Goal: Information Seeking & Learning: Learn about a topic

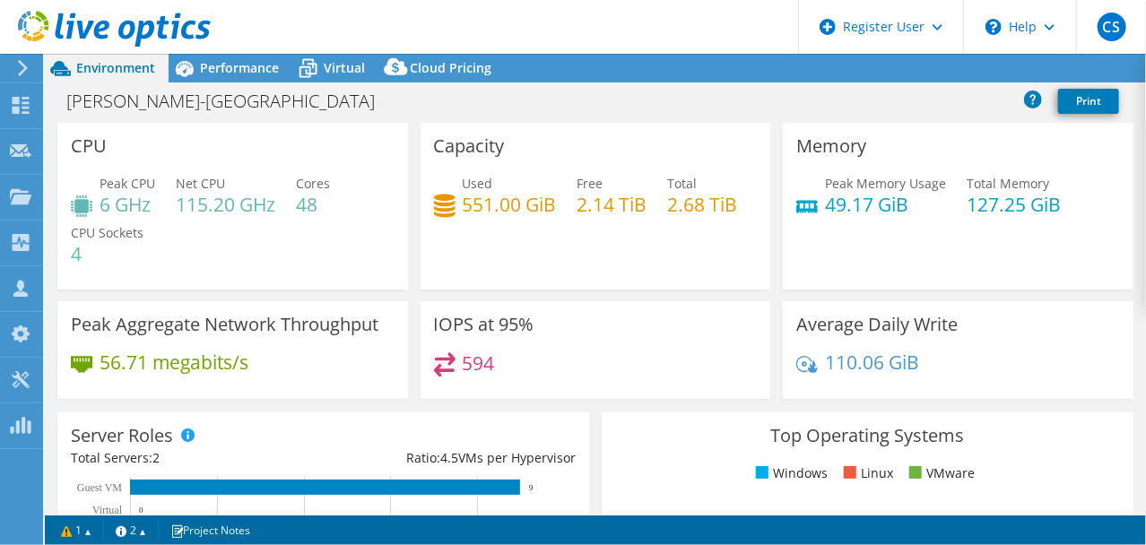
select select "USD"
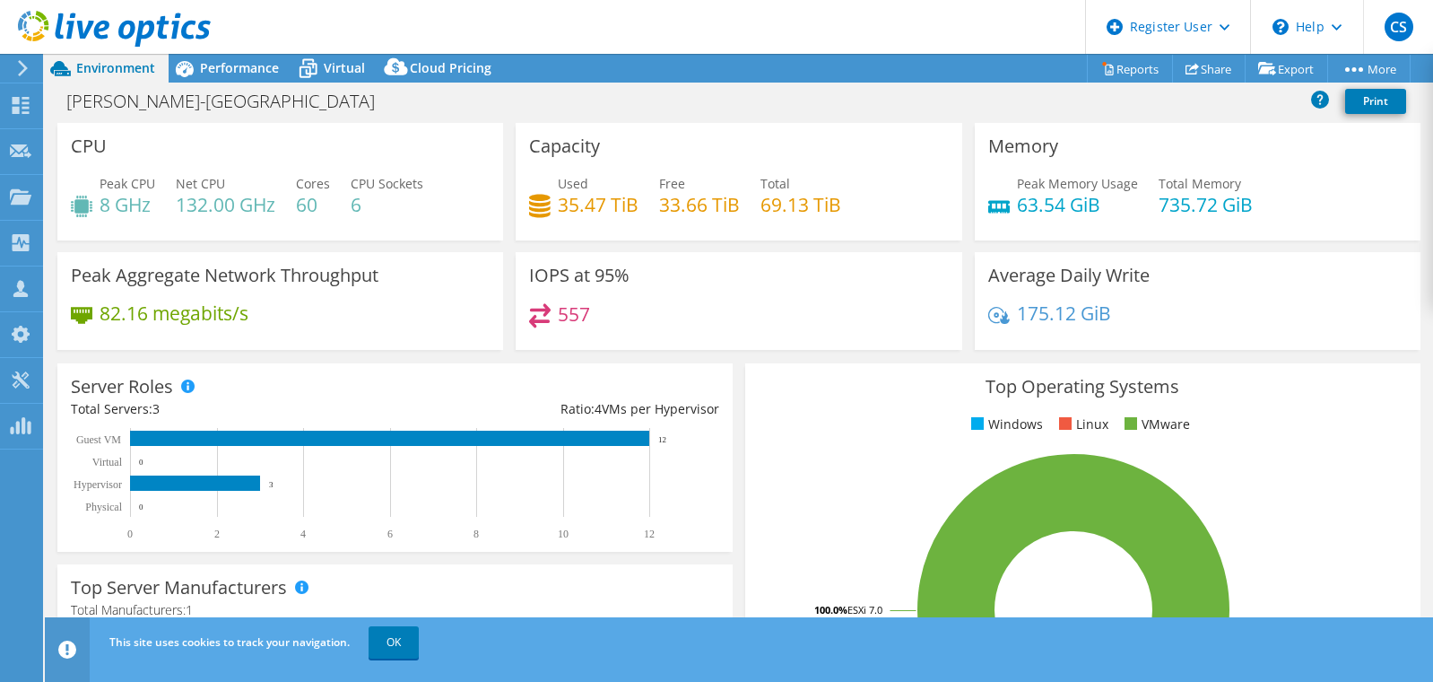
select select "USD"
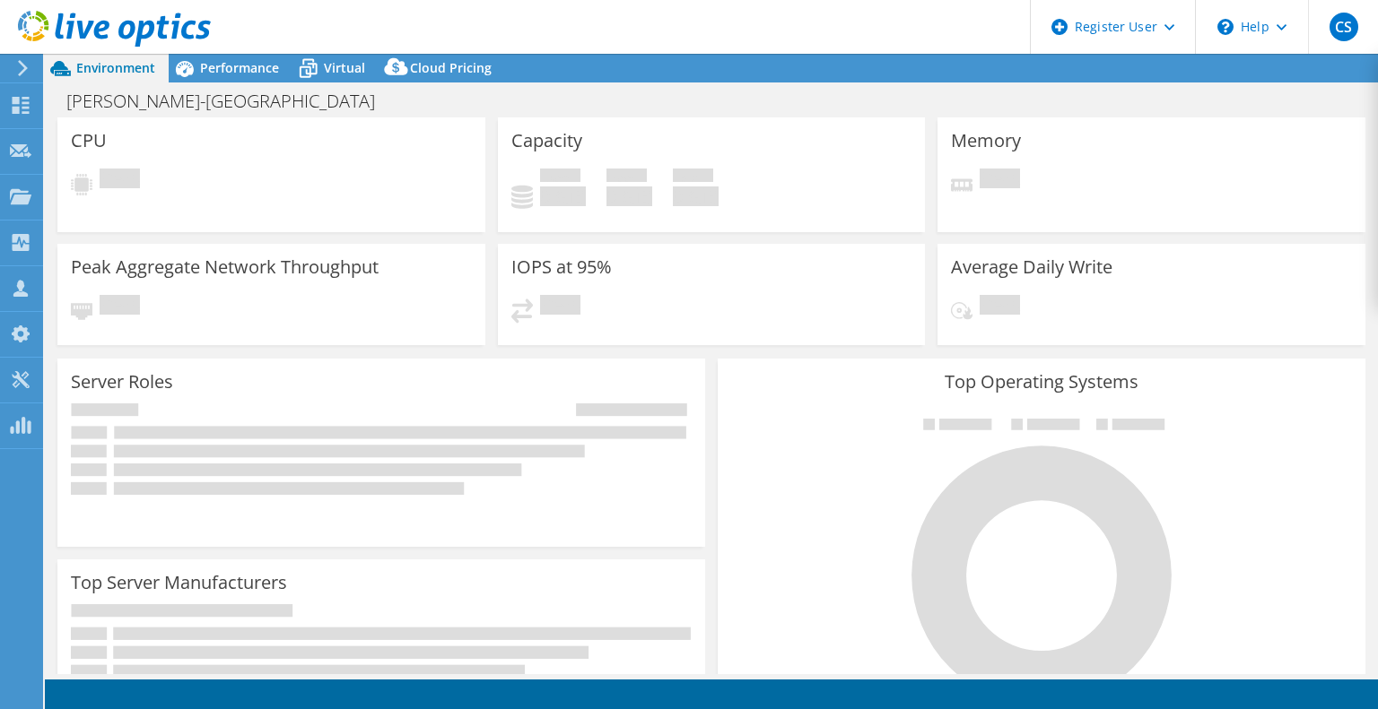
select select "USD"
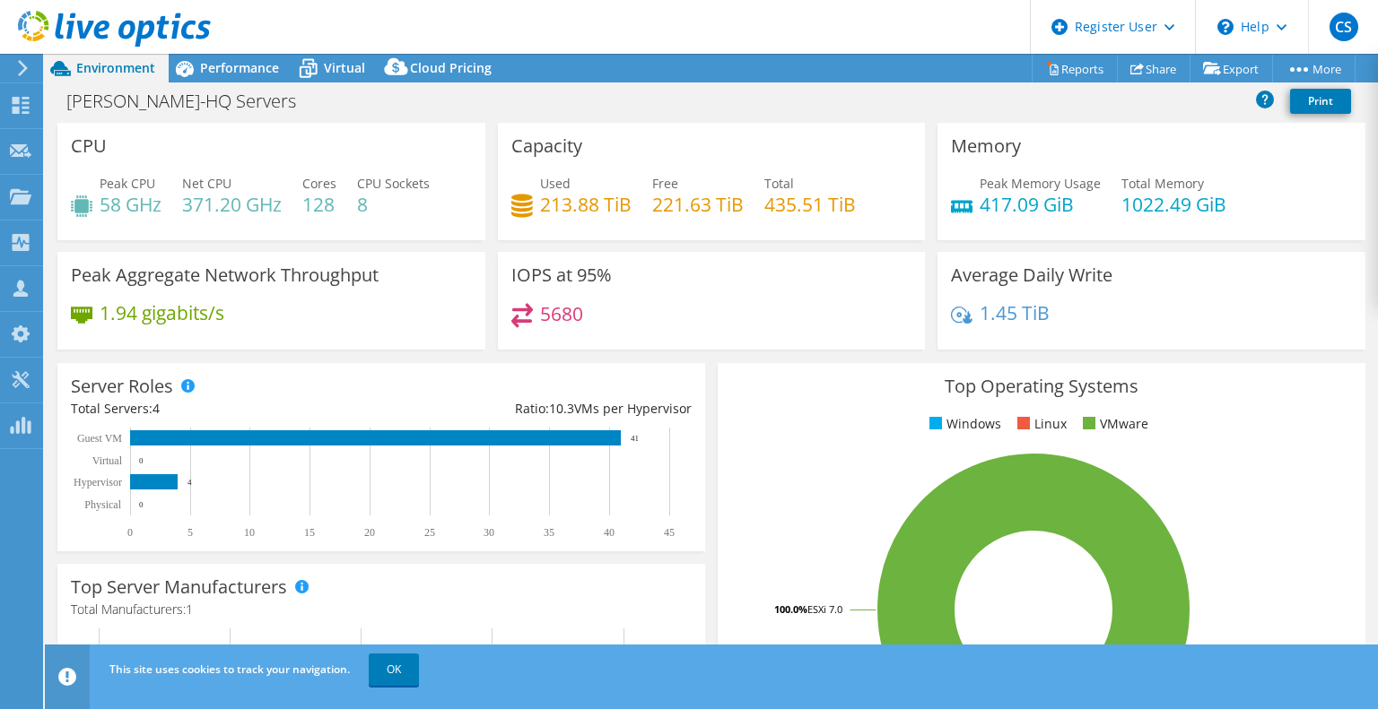
click at [1052, 187] on span "Peak Memory Usage" at bounding box center [1039, 183] width 121 height 17
click at [569, 131] on div "Capacity Used 213.88 TiB Free 221.63 TiB Total 435.51 TiB" at bounding box center [712, 181] width 428 height 117
click at [562, 147] on h3 "Capacity" at bounding box center [546, 146] width 71 height 20
click at [588, 186] on div "Used 213.88 TiB" at bounding box center [585, 194] width 91 height 40
click at [528, 136] on h3 "Capacity" at bounding box center [546, 146] width 71 height 20
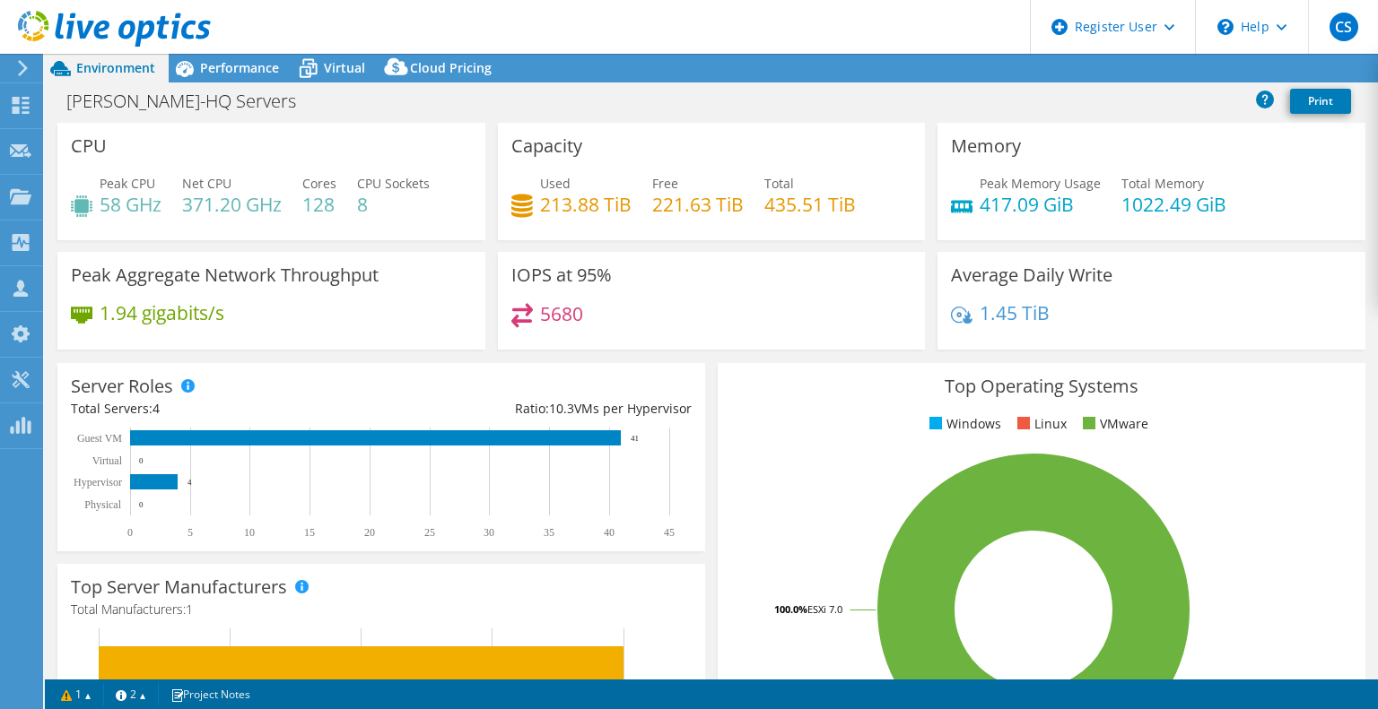
select select "USD"
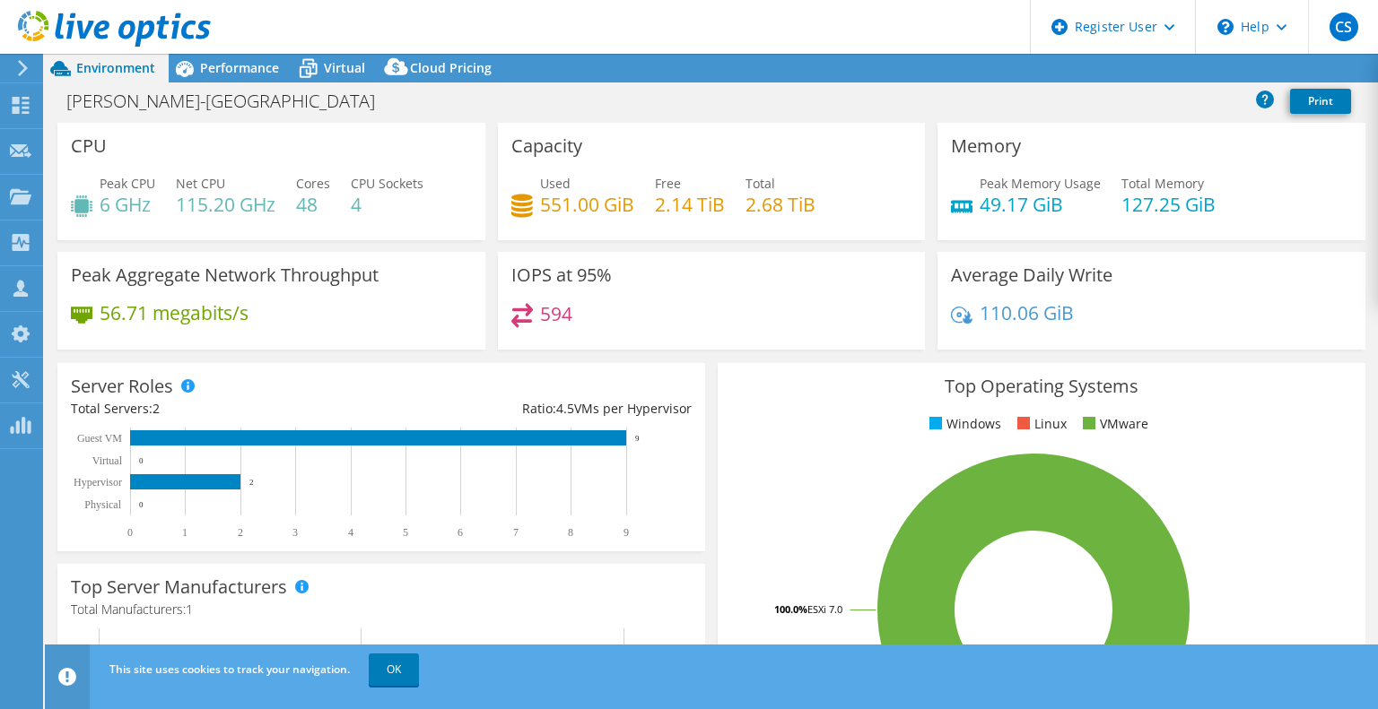
select select "USD"
click at [262, 76] on div "Performance" at bounding box center [231, 68] width 124 height 29
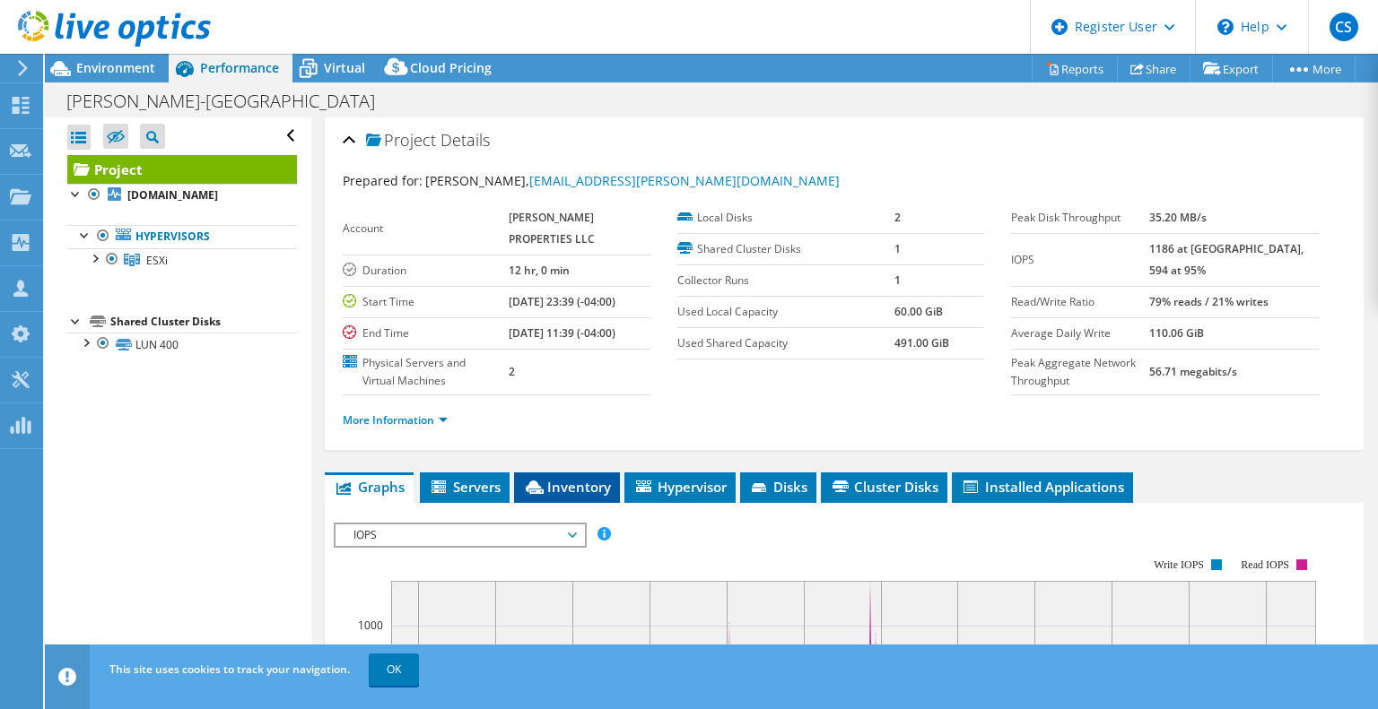
click at [556, 503] on li "Inventory" at bounding box center [567, 488] width 106 height 30
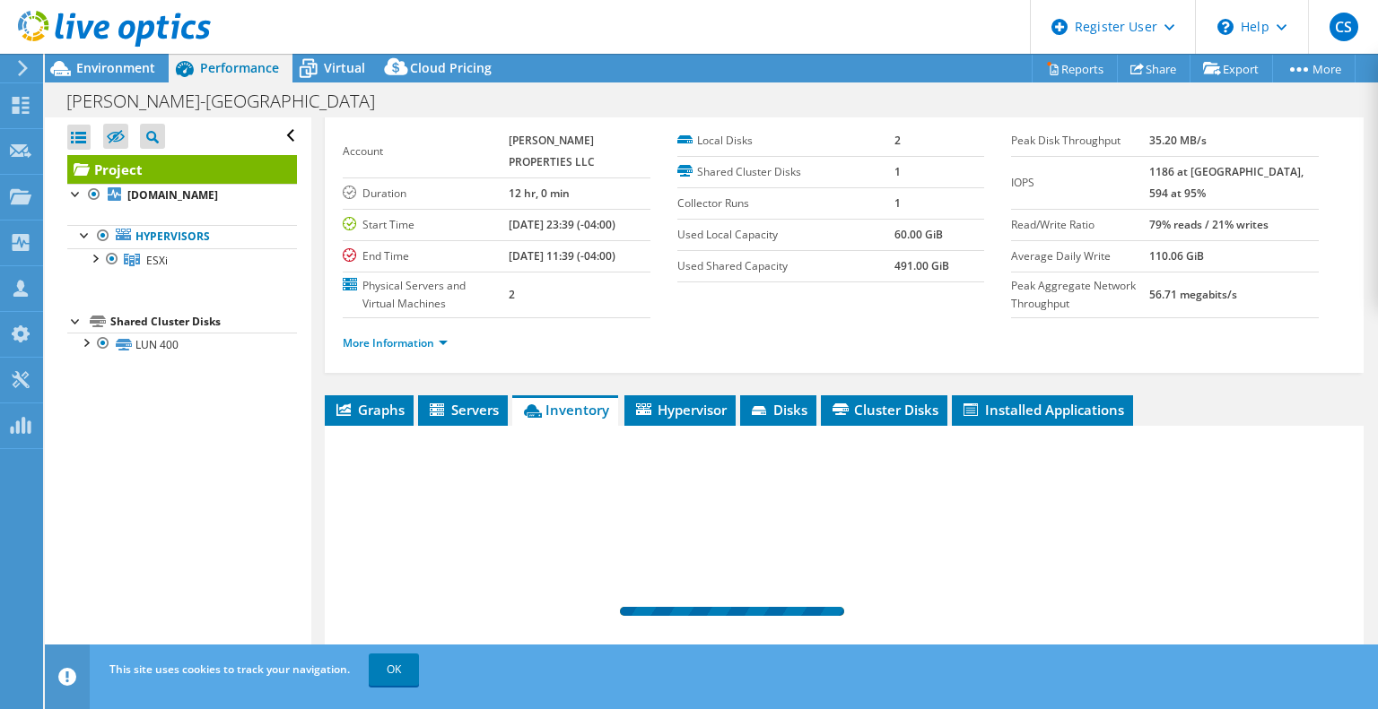
scroll to position [179, 0]
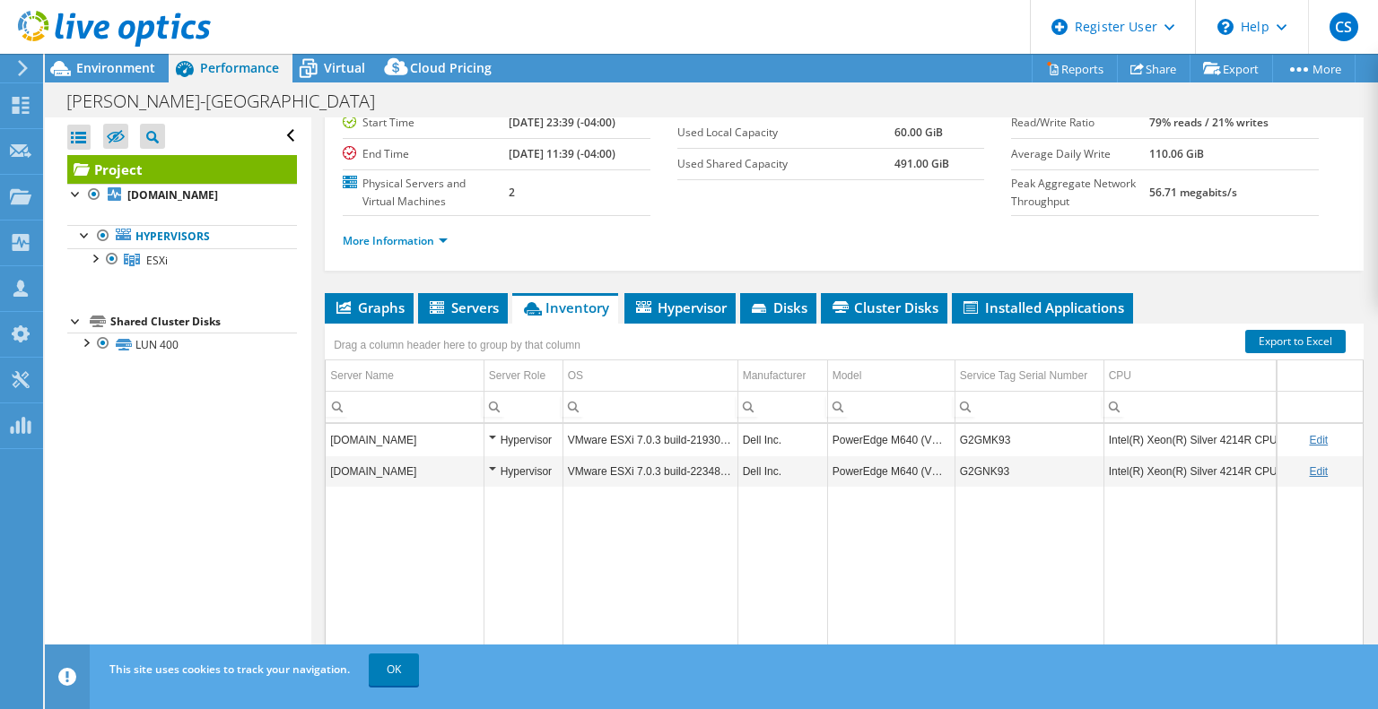
drag, startPoint x: 613, startPoint y: 513, endPoint x: 944, endPoint y: 516, distance: 331.0
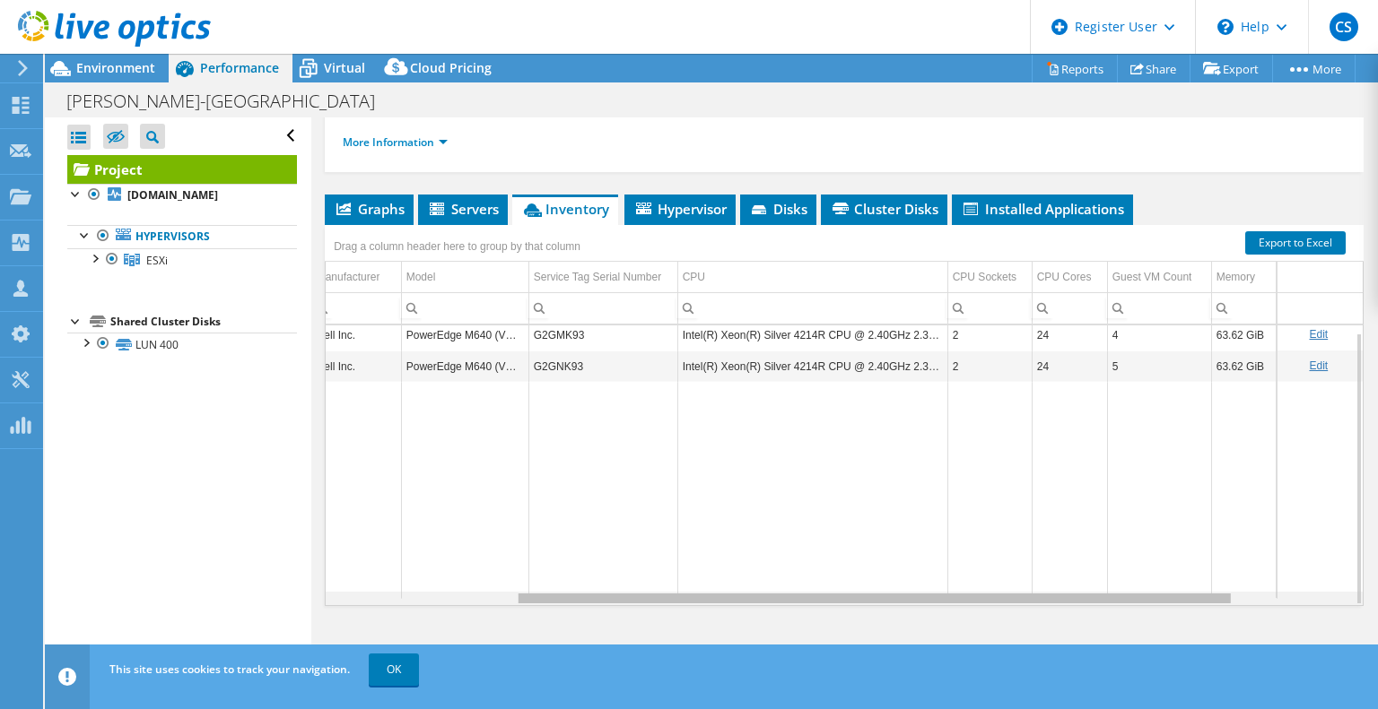
scroll to position [0, 439]
drag, startPoint x: 879, startPoint y: 599, endPoint x: 1109, endPoint y: 521, distance: 242.5
click at [1349, 596] on body "CS Dell User Chase Stotland Chase.Stotland@Dell.com Dell My Profile Log Out \n …" at bounding box center [689, 354] width 1378 height 709
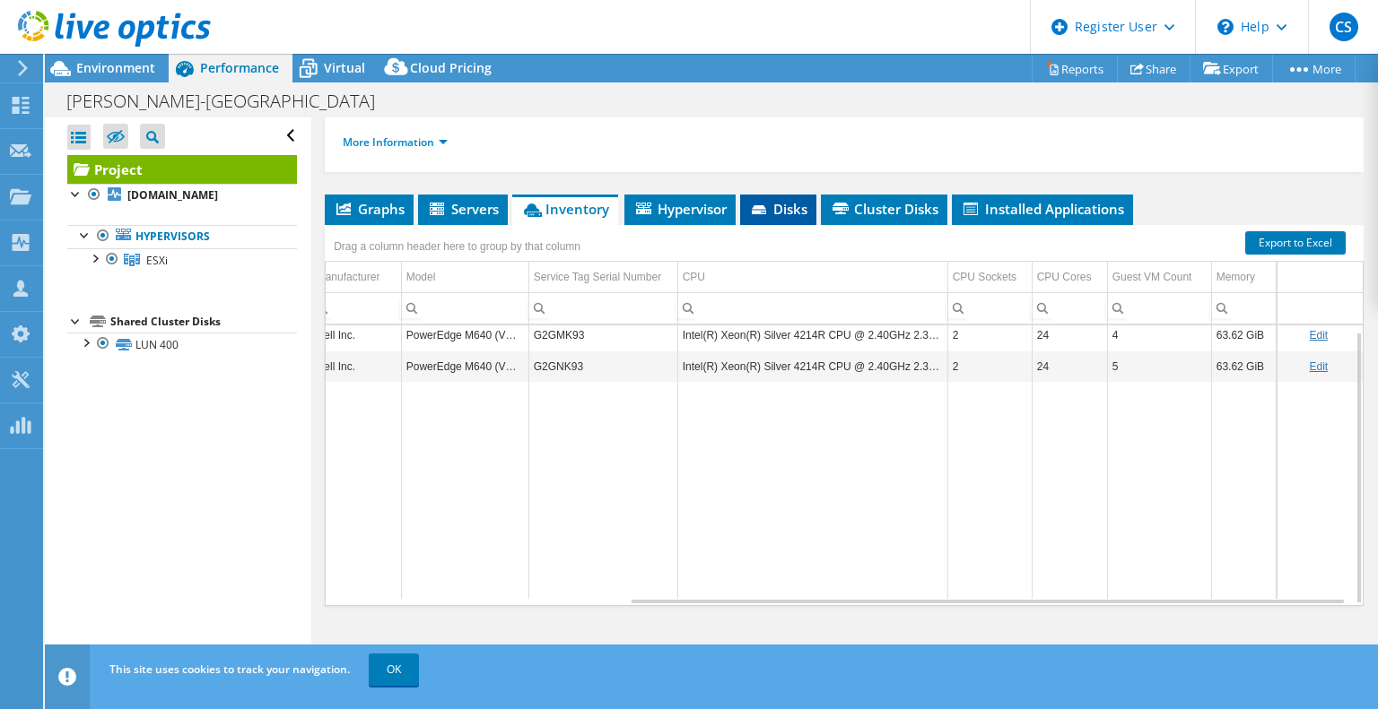
click at [797, 212] on span "Disks" at bounding box center [778, 209] width 58 height 18
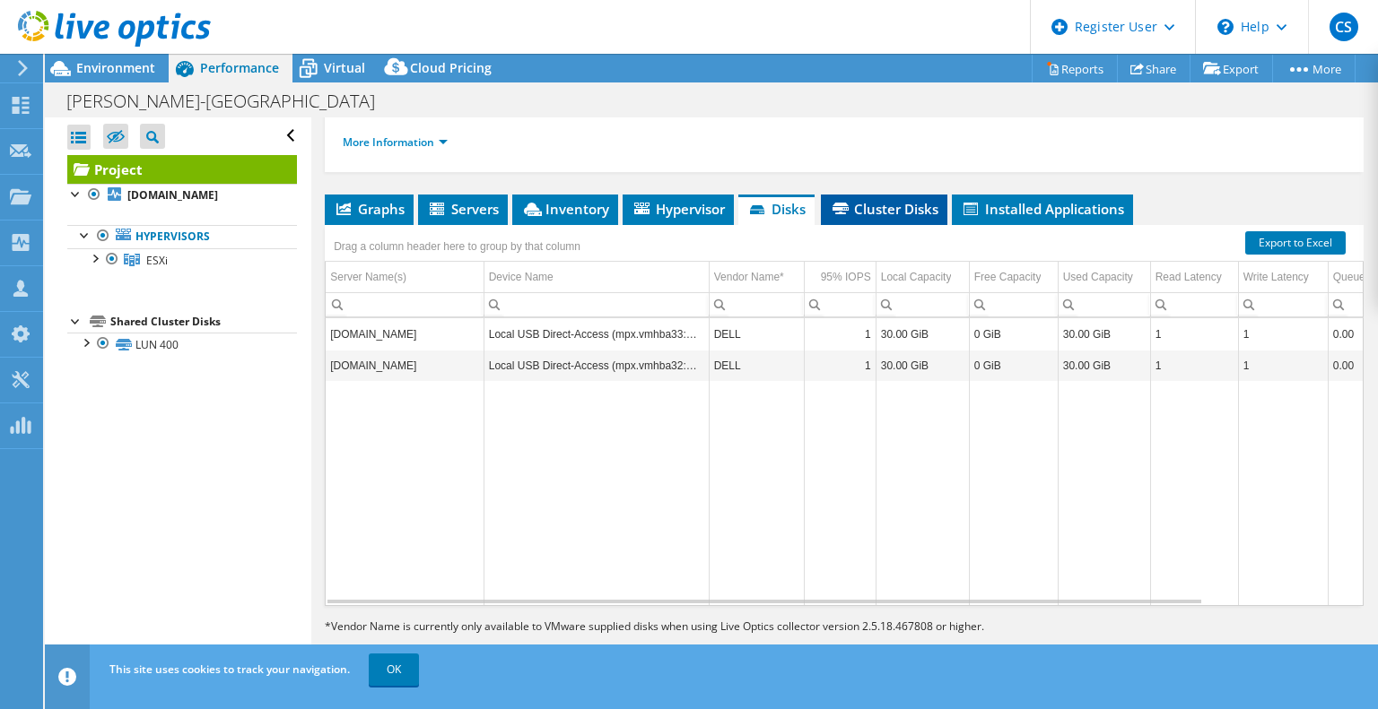
click at [904, 215] on span "Cluster Disks" at bounding box center [884, 209] width 109 height 18
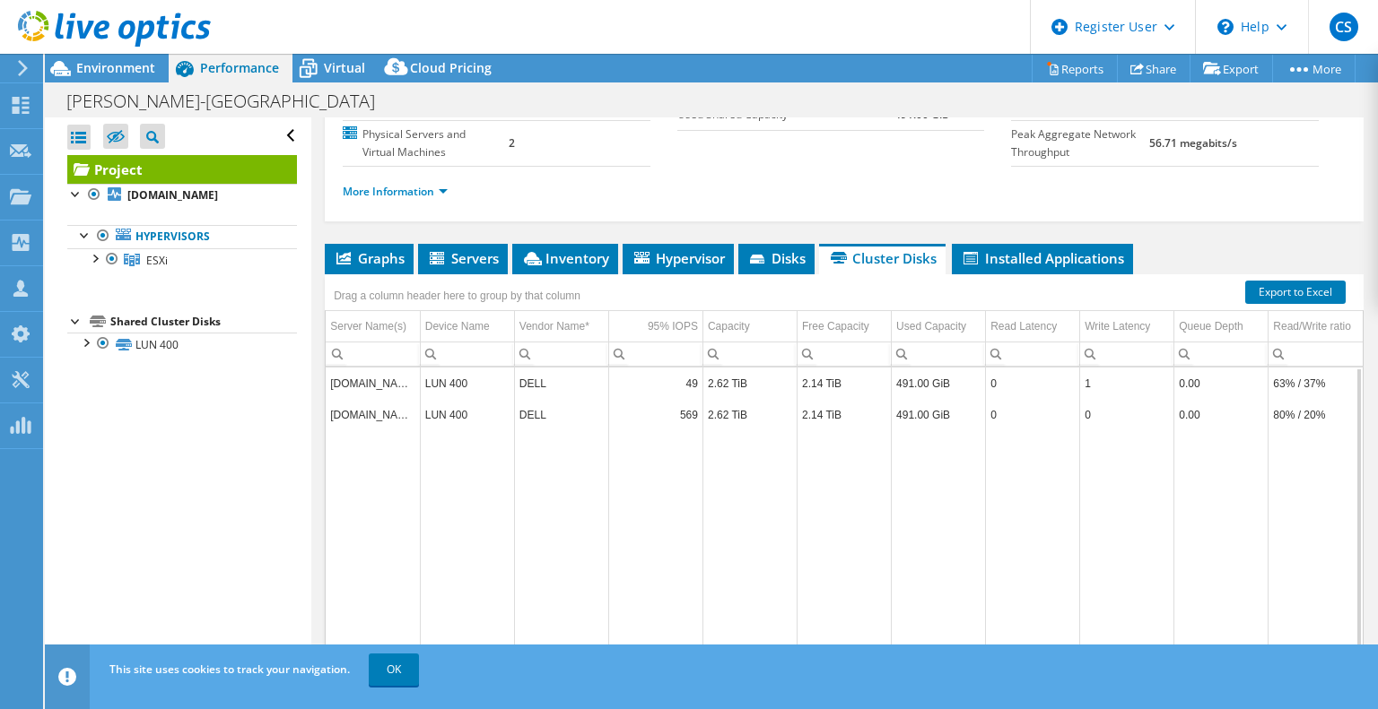
drag, startPoint x: 794, startPoint y: 458, endPoint x: 1017, endPoint y: 487, distance: 225.2
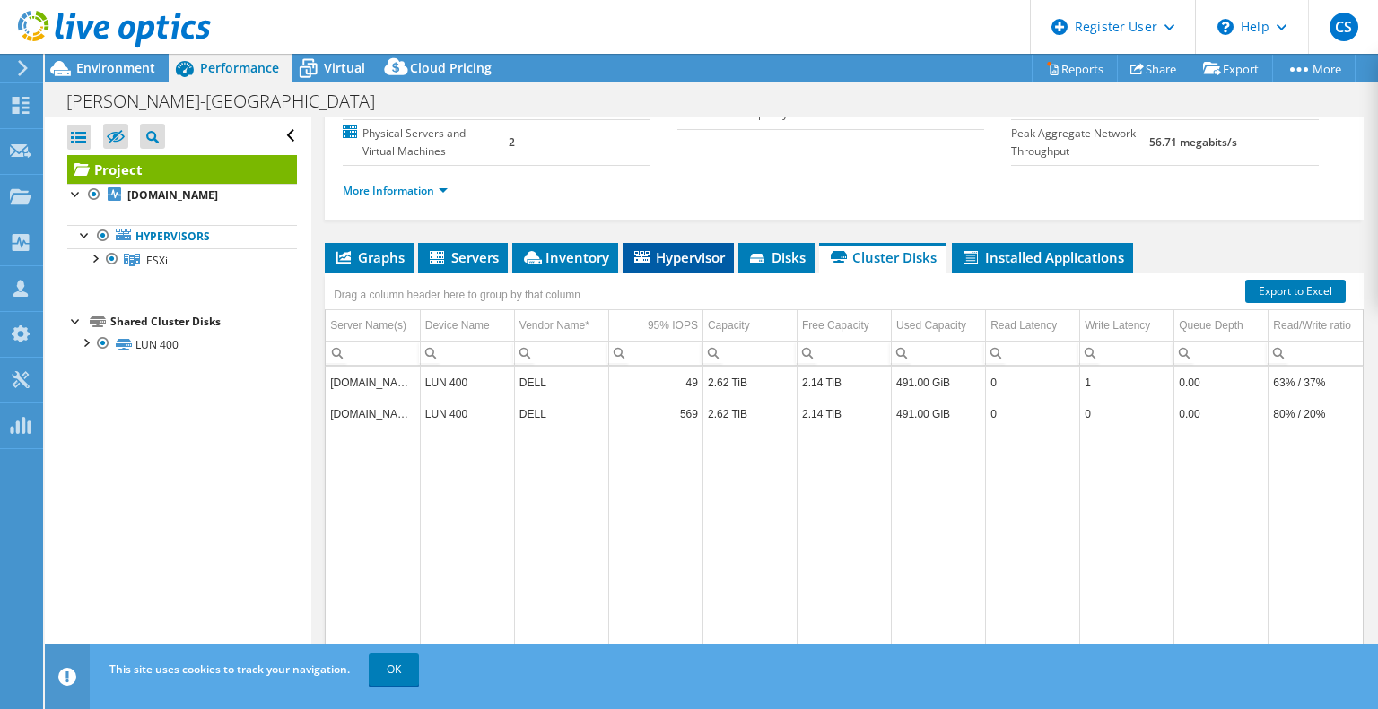
click at [678, 266] on span "Hypervisor" at bounding box center [677, 257] width 93 height 18
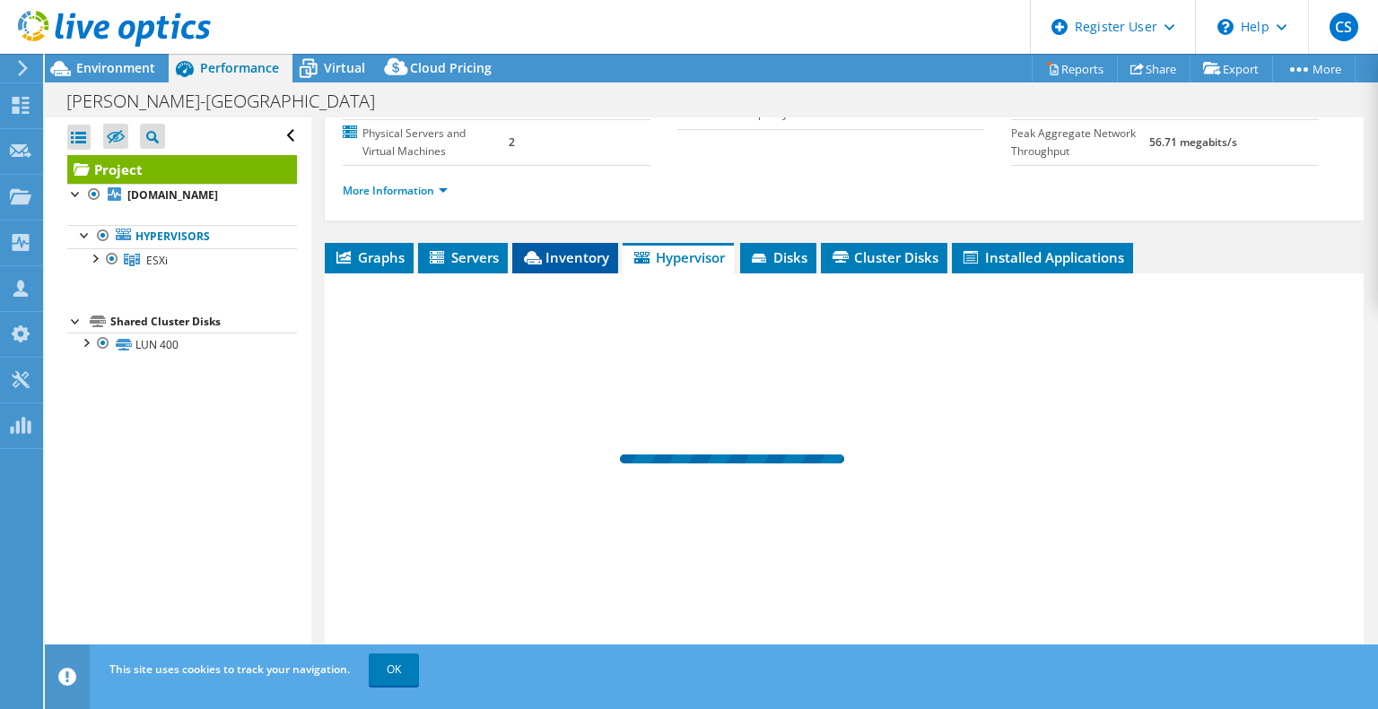
click at [561, 266] on span "Inventory" at bounding box center [565, 257] width 88 height 18
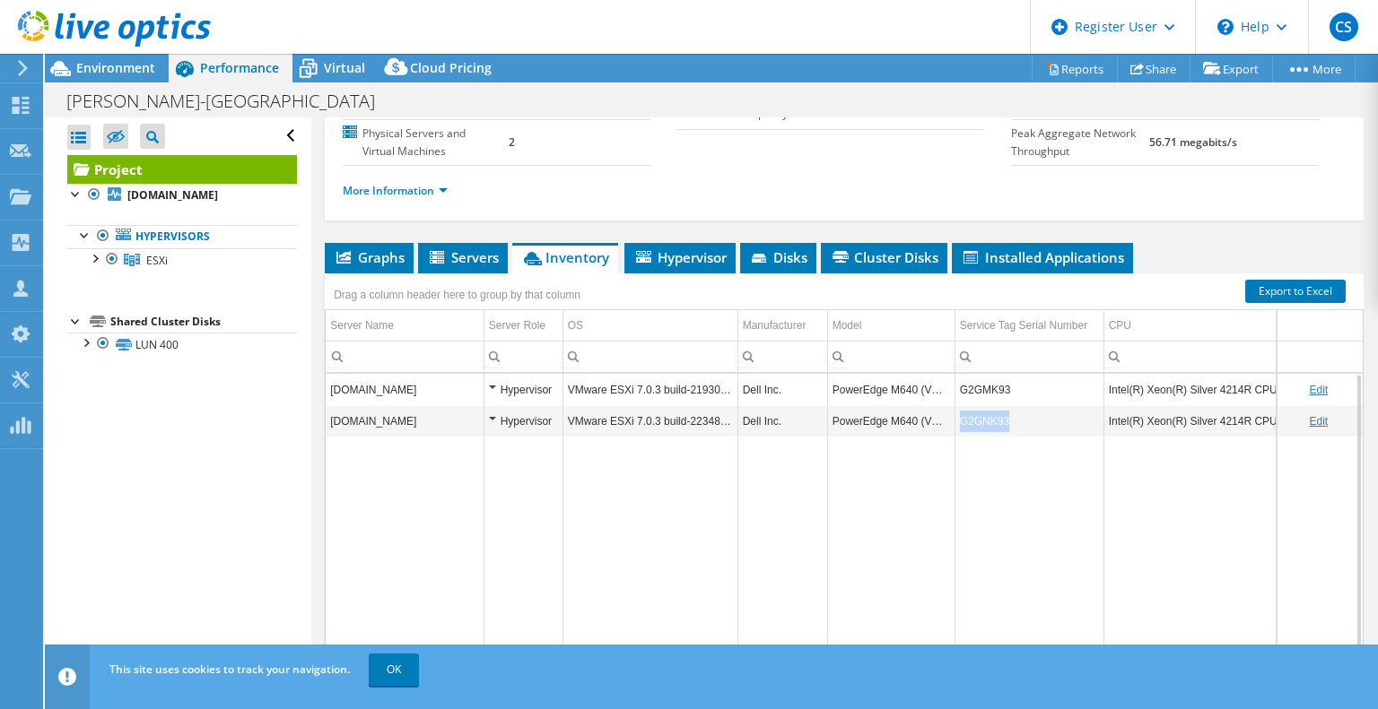
drag, startPoint x: 1006, startPoint y: 466, endPoint x: 953, endPoint y: 465, distance: 53.8
click at [953, 437] on tr "nc-alpha.merrittproperties.com Hypervisor VMware ESXi 7.0.3 build-22348816 Dell…" at bounding box center [1057, 420] width 1463 height 31
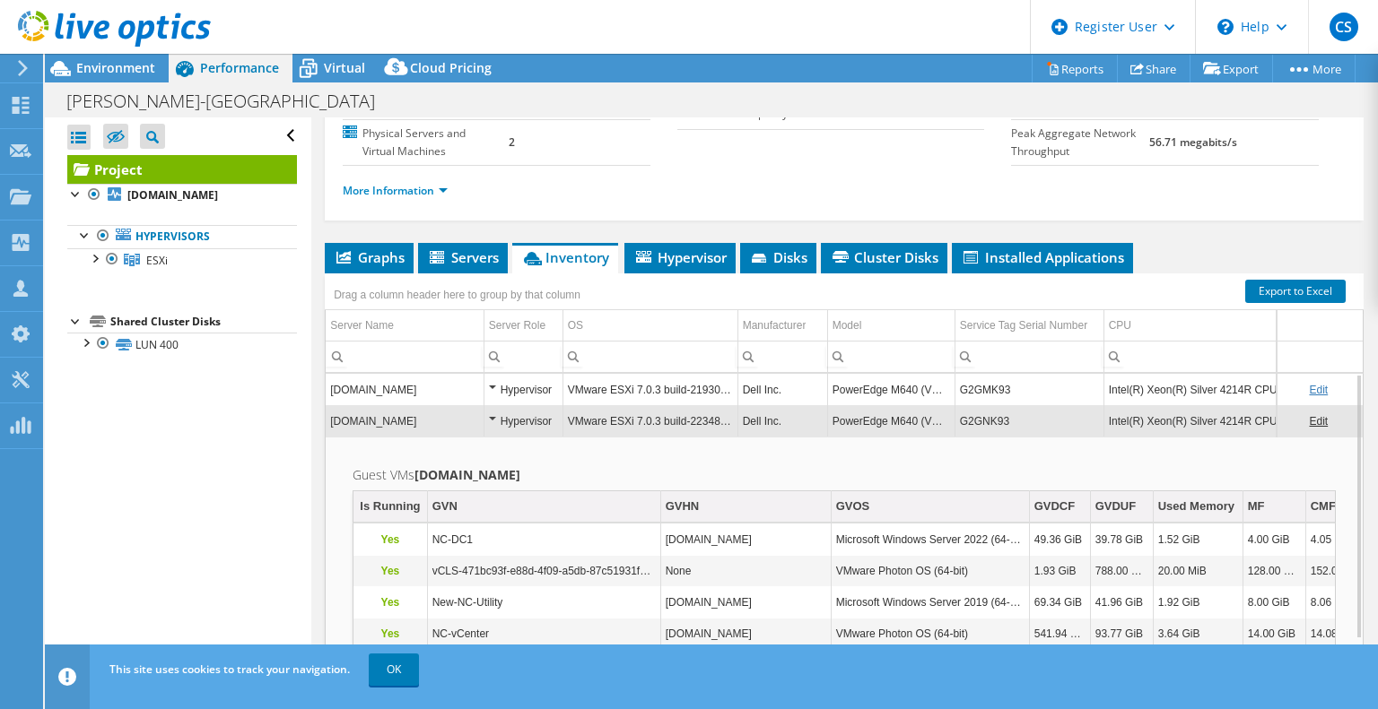
drag, startPoint x: 970, startPoint y: 457, endPoint x: 836, endPoint y: 615, distance: 206.8
click at [836, 587] on td "VMware Photon OS (64-bit)" at bounding box center [930, 571] width 198 height 31
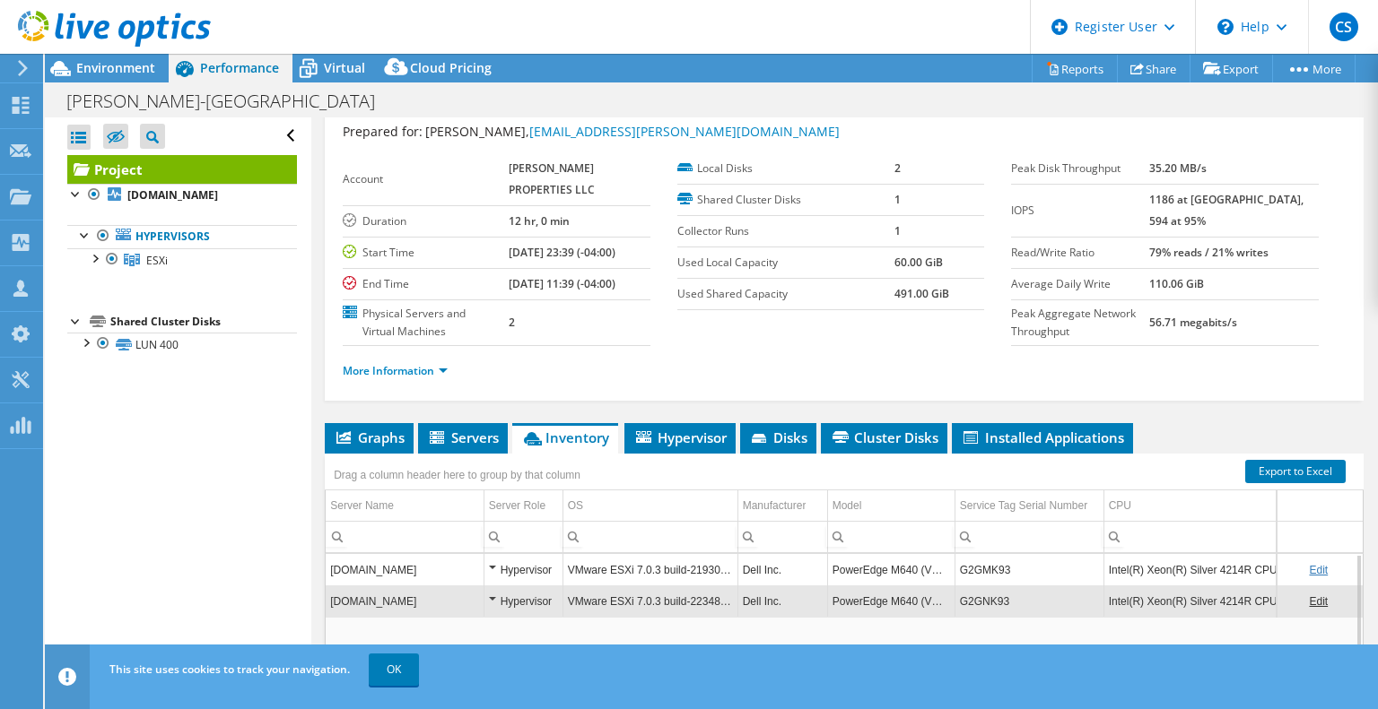
scroll to position [0, 0]
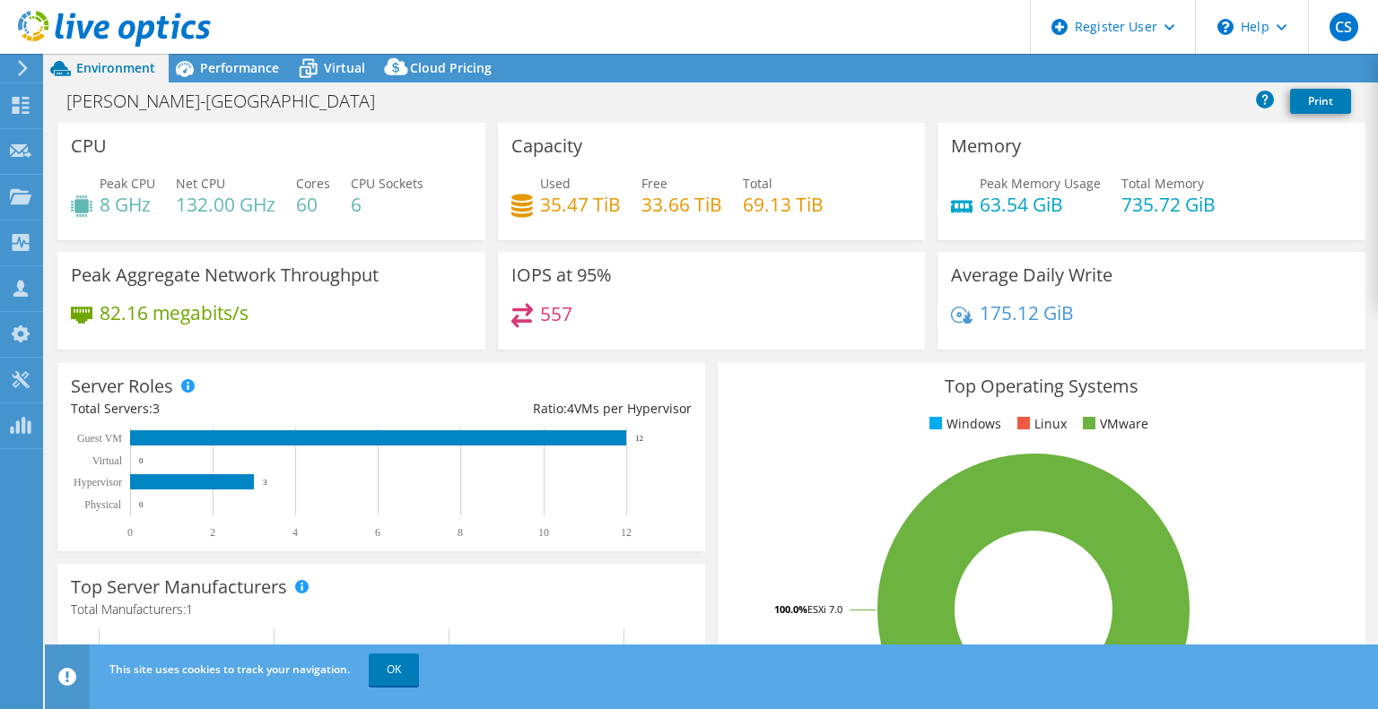
select select "USD"
click at [265, 70] on span "Performance" at bounding box center [239, 67] width 79 height 17
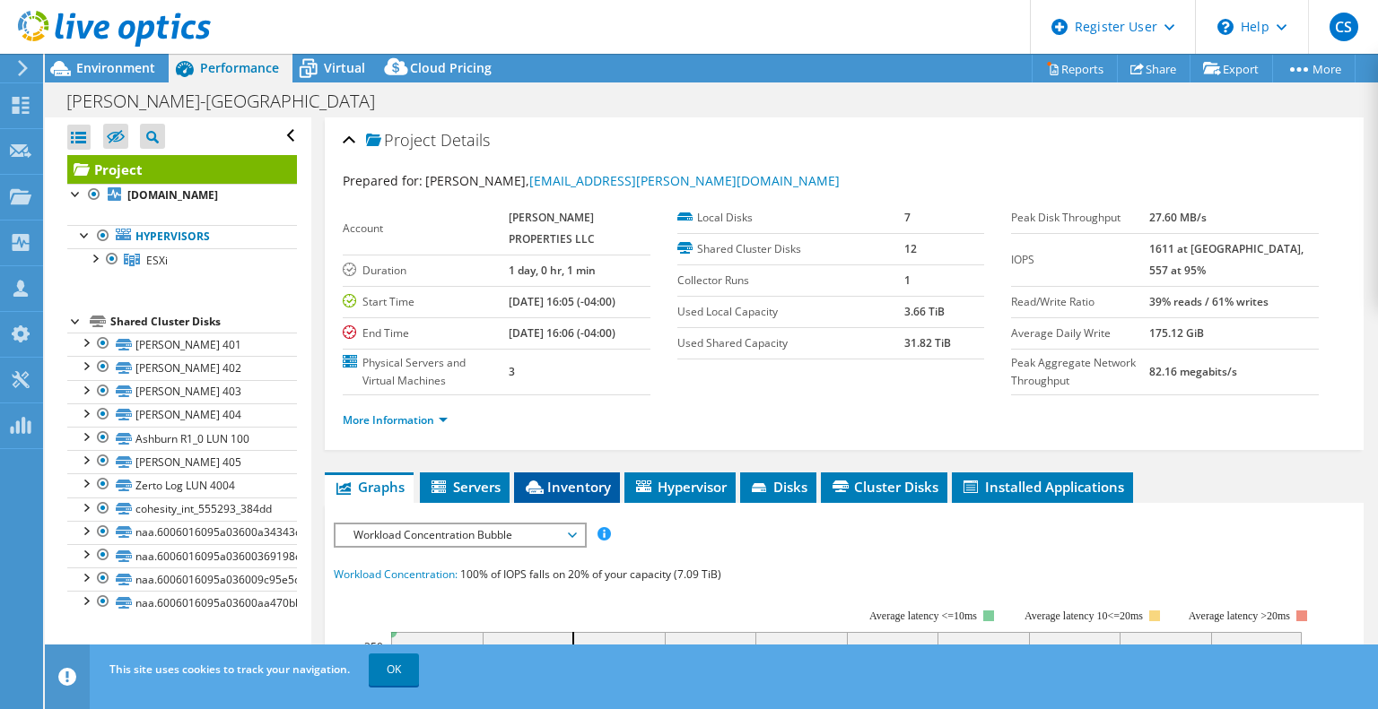
click at [570, 496] on span "Inventory" at bounding box center [567, 487] width 88 height 18
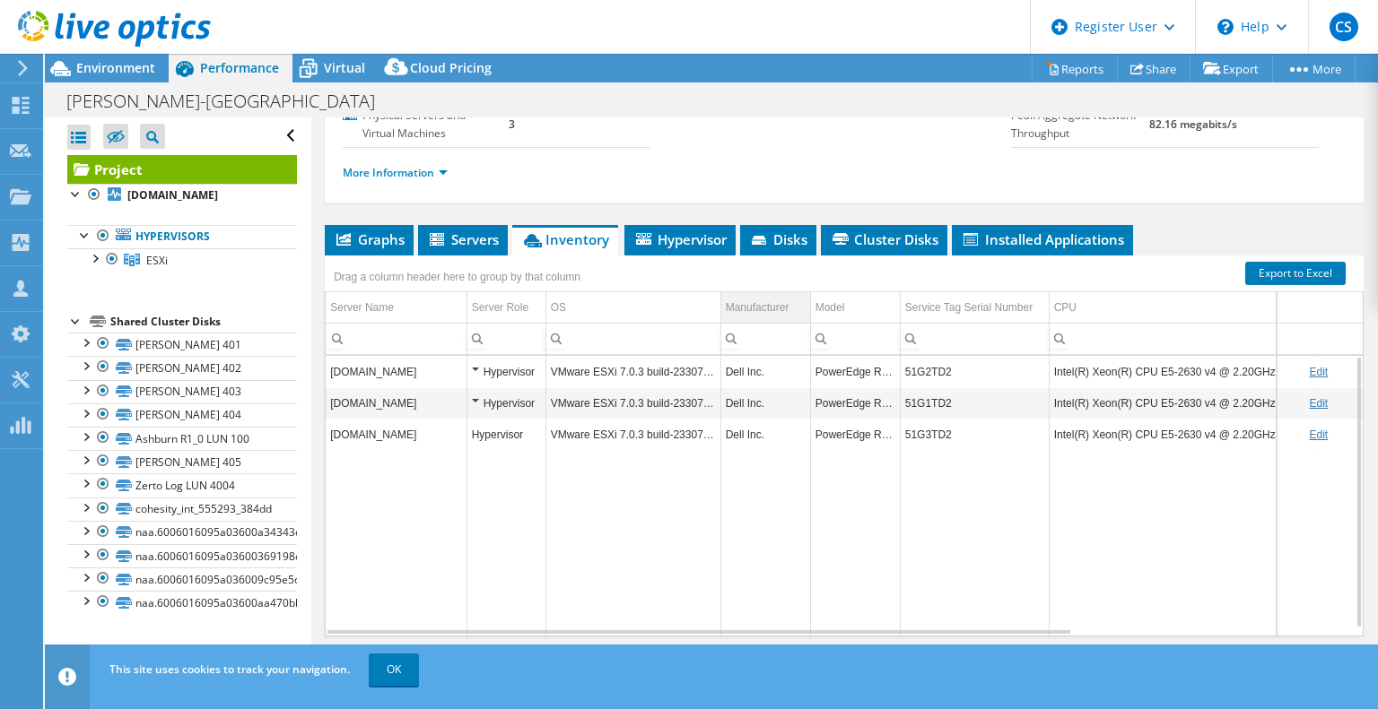
scroll to position [229, 0]
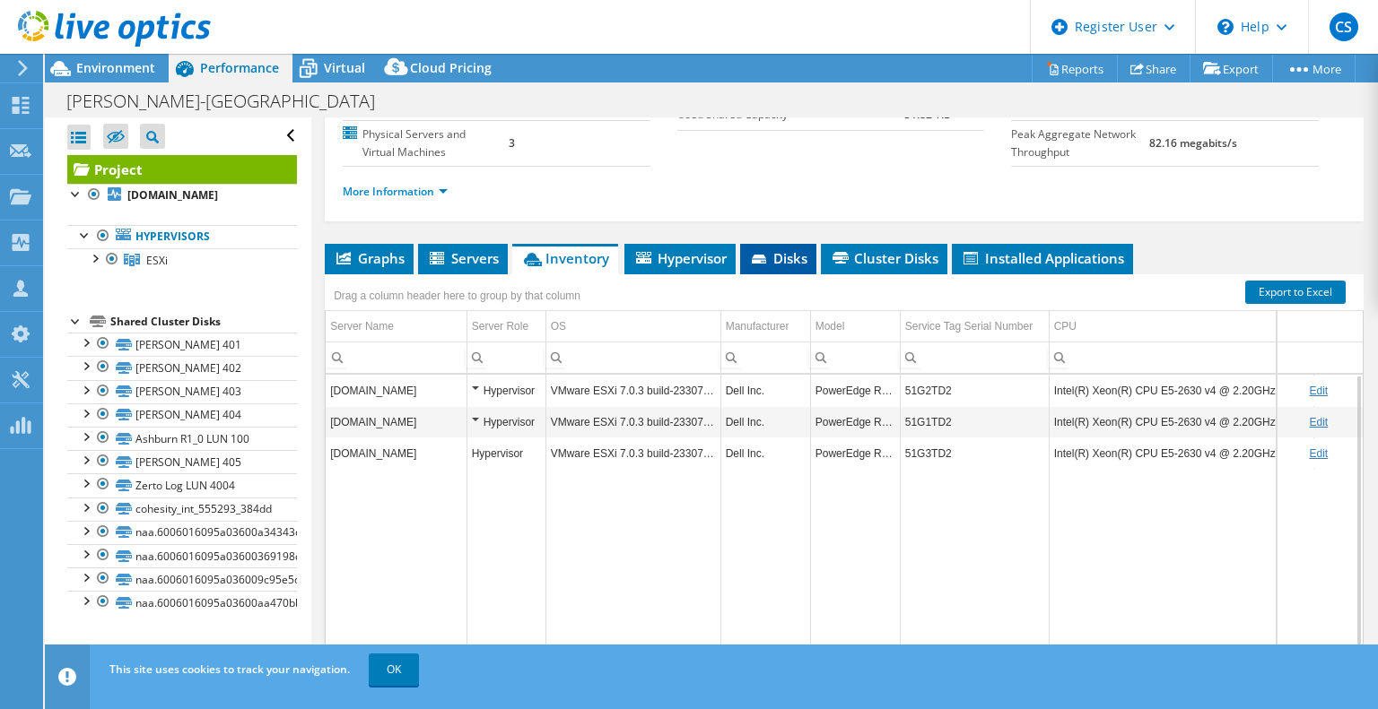
click at [781, 274] on li "Disks" at bounding box center [778, 259] width 76 height 30
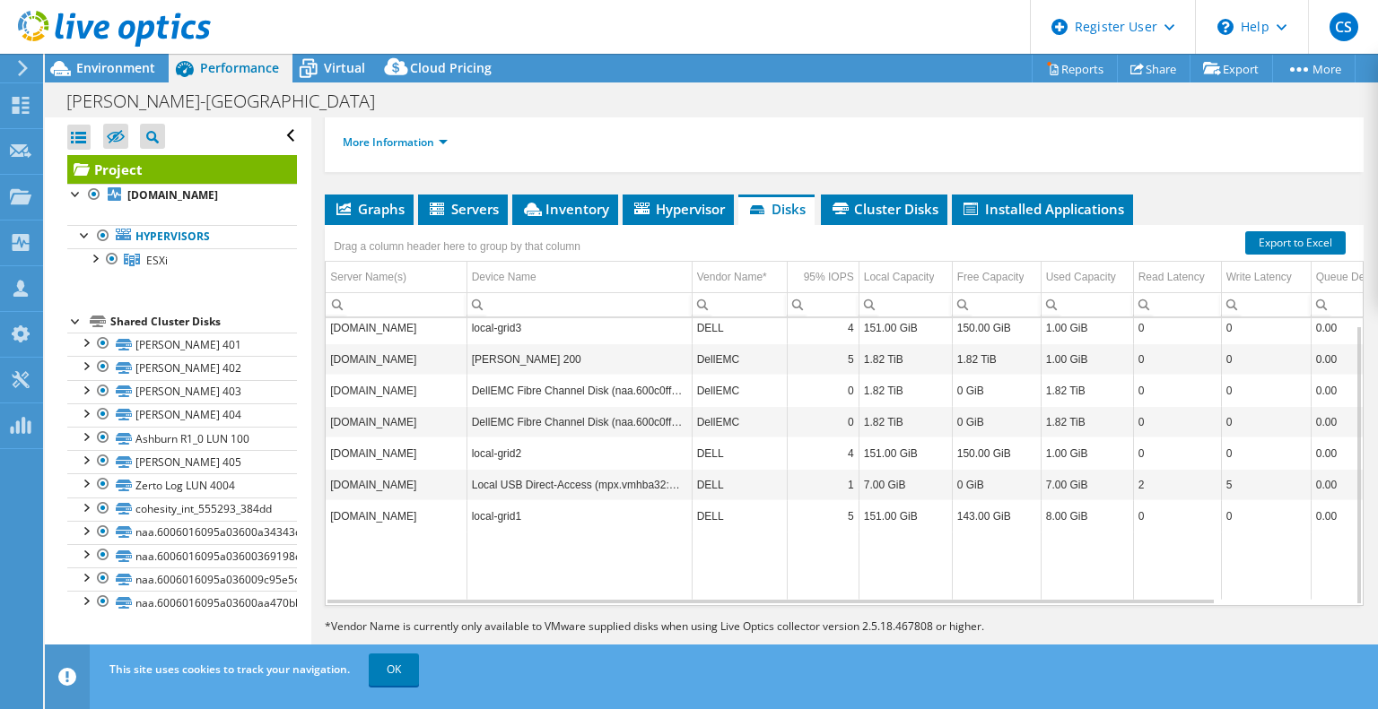
scroll to position [318, 0]
click at [874, 211] on span "Cluster Disks" at bounding box center [884, 209] width 109 height 18
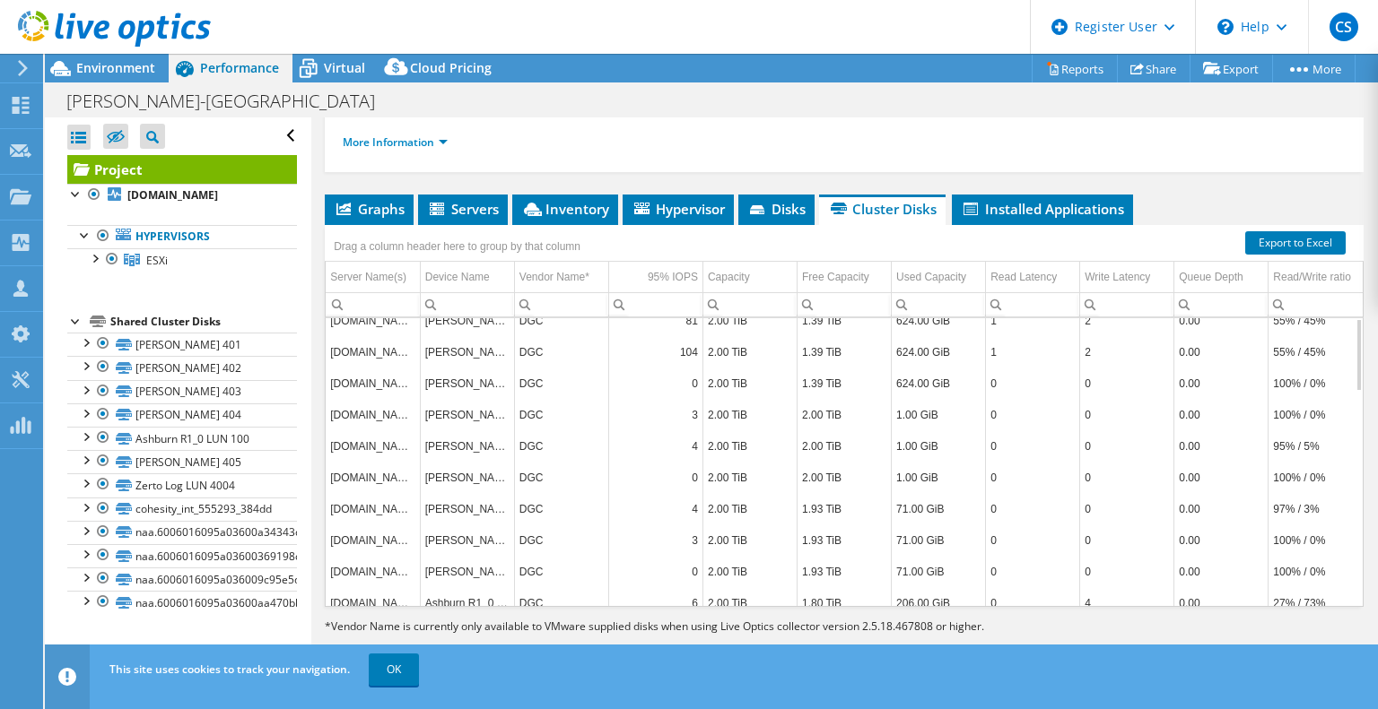
scroll to position [0, 0]
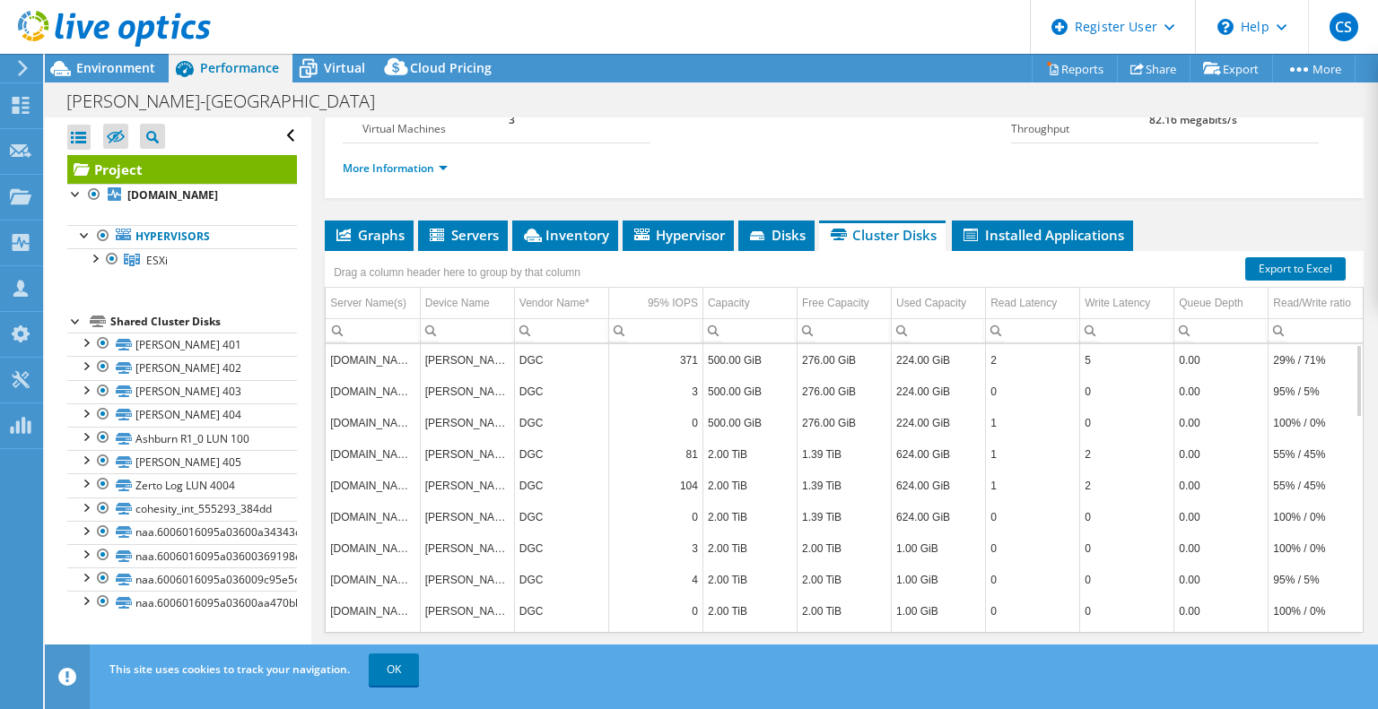
drag, startPoint x: 1030, startPoint y: 424, endPoint x: 835, endPoint y: 476, distance: 201.5
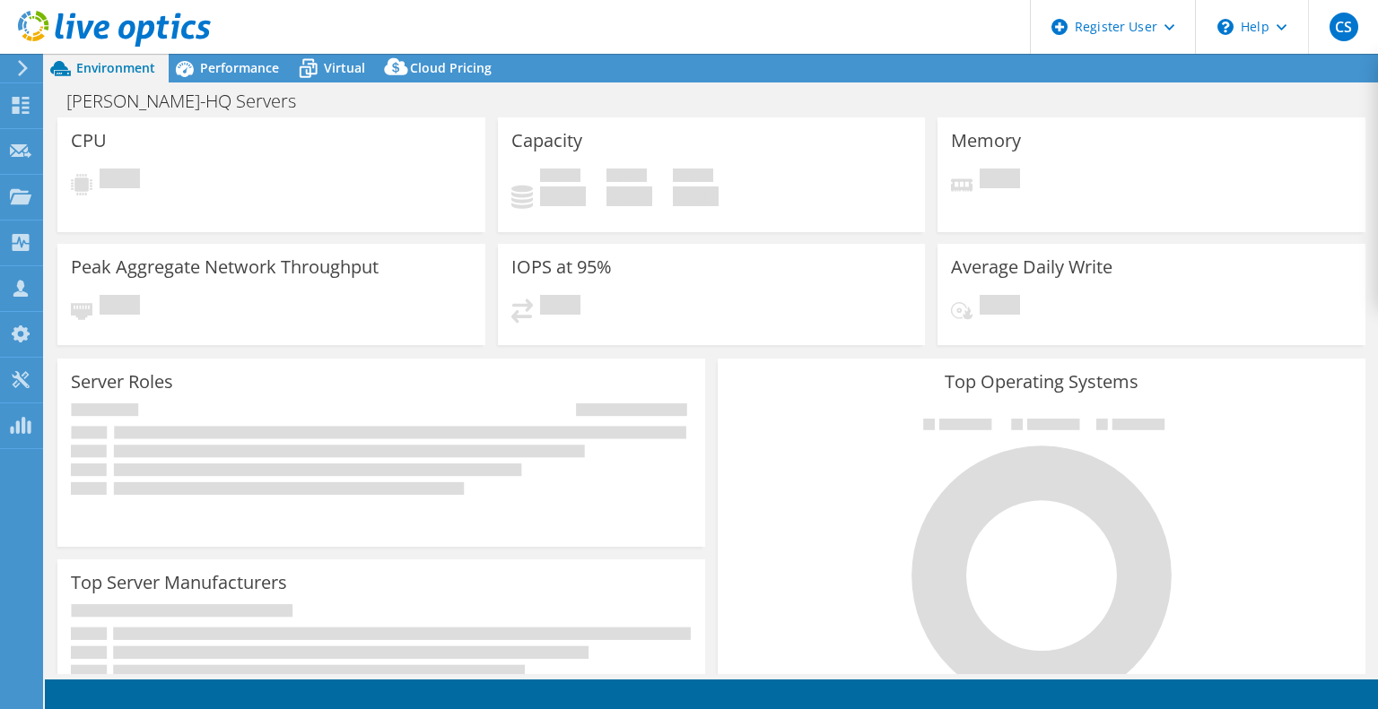
select select "USD"
